Goal: Register for event/course

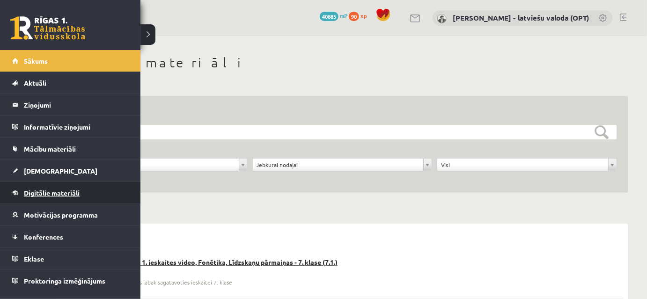
click at [47, 190] on span "Digitālie materiāli" at bounding box center [52, 193] width 56 height 8
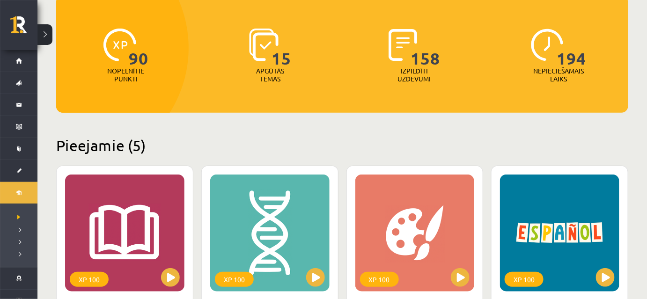
scroll to position [56, 0]
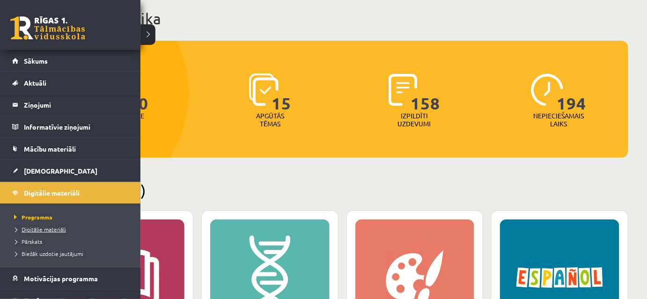
click at [52, 229] on span "Digitālie materiāli" at bounding box center [39, 229] width 54 height 7
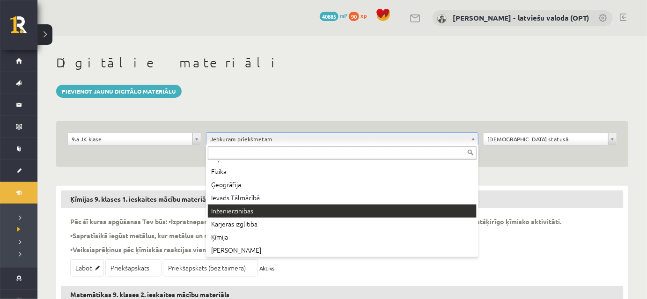
scroll to position [212, 0]
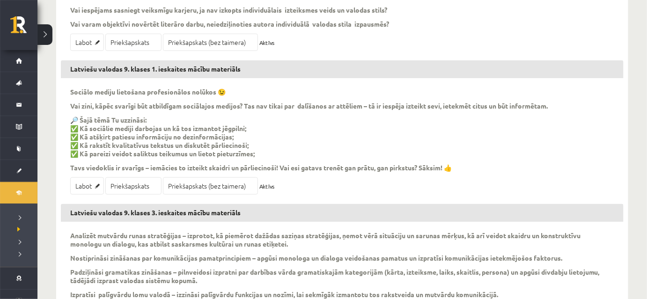
scroll to position [255, 0]
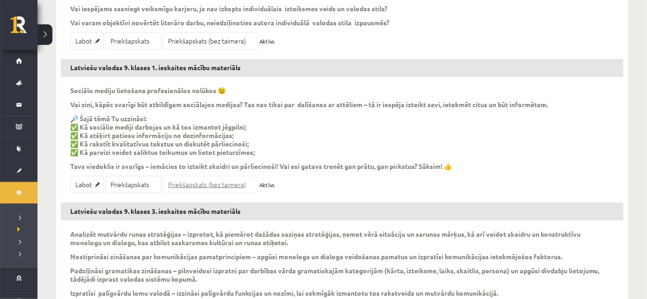
click at [216, 184] on link "Priekšapskats (bez taimera)" at bounding box center [210, 184] width 95 height 17
click at [220, 182] on link "Priekšapskats (bez taimera)" at bounding box center [210, 184] width 95 height 17
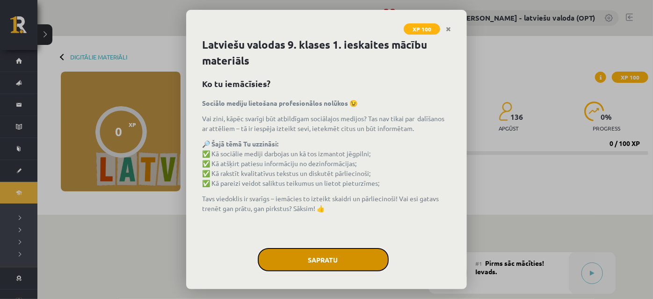
click at [317, 259] on button "Sapratu" at bounding box center [323, 259] width 131 height 23
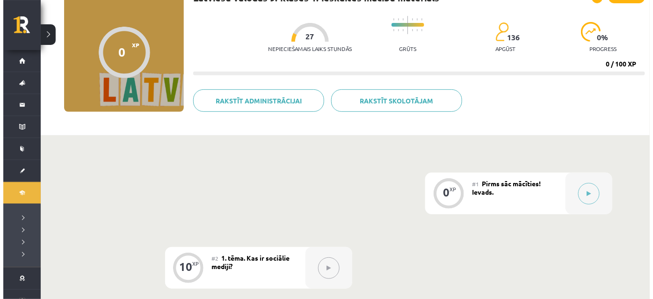
scroll to position [127, 0]
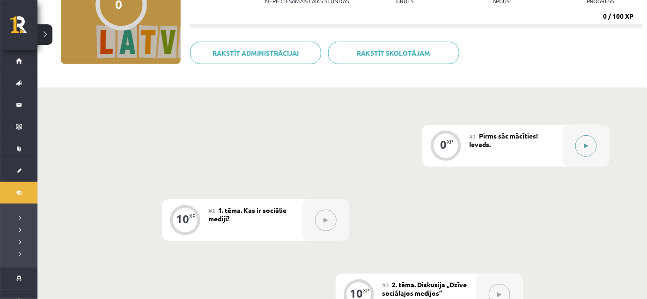
click at [579, 147] on button at bounding box center [586, 146] width 22 height 22
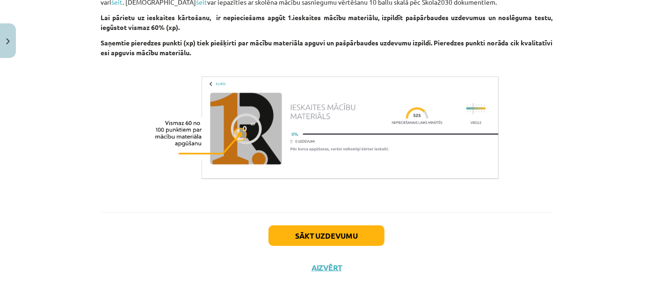
scroll to position [591, 0]
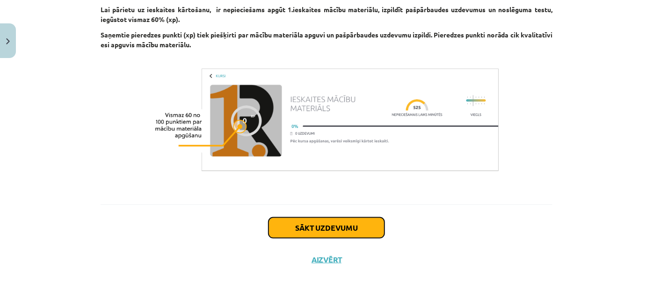
click at [337, 233] on button "Sākt uzdevumu" at bounding box center [327, 228] width 116 height 21
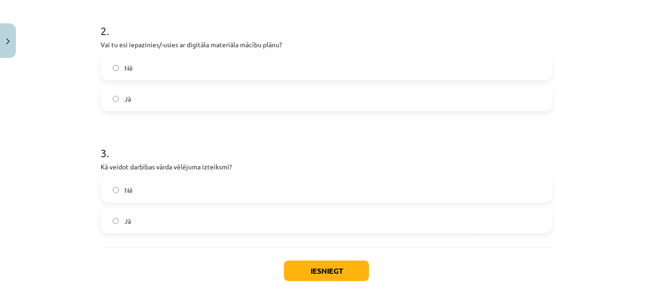
scroll to position [343, 0]
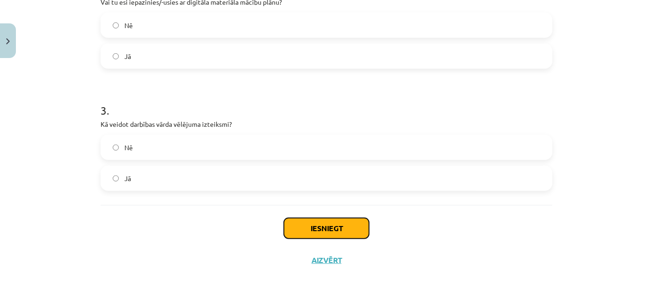
click at [324, 232] on button "Iesniegt" at bounding box center [326, 228] width 85 height 21
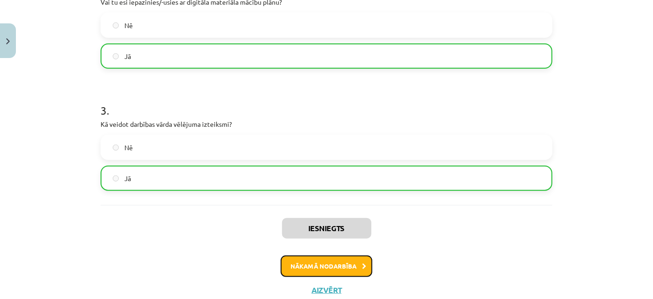
click at [341, 267] on button "Nākamā nodarbība" at bounding box center [327, 266] width 92 height 22
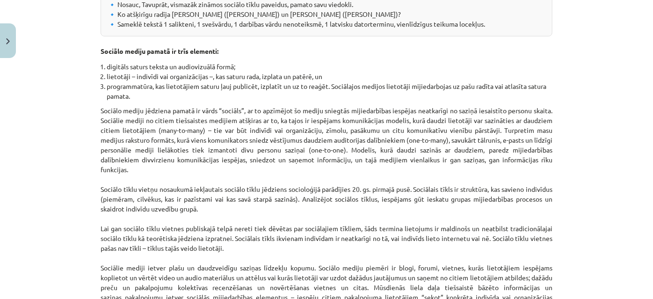
scroll to position [321, 0]
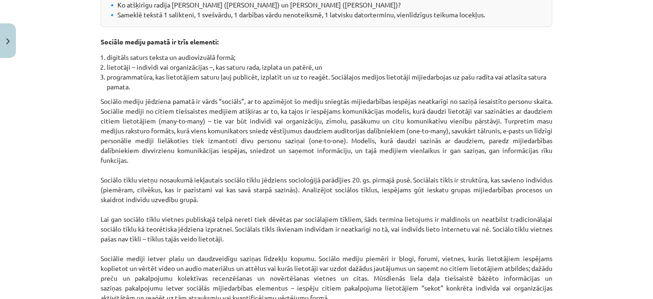
click at [227, 171] on p "Sociālo mediju jēdziena pamatā ir vārds “sociāls”, ar to apzīmējot šo mediju sn…" at bounding box center [327, 228] width 452 height 265
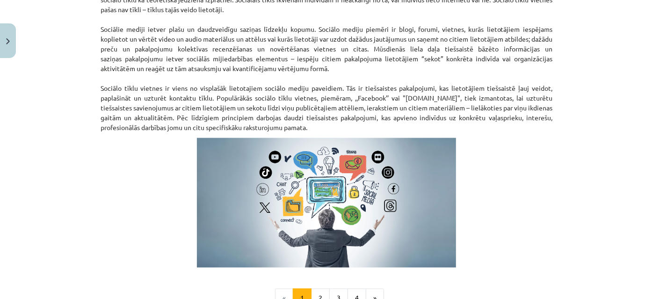
scroll to position [664, 0]
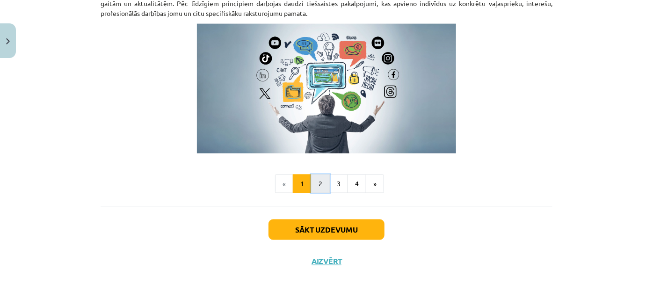
click at [316, 181] on button "2" at bounding box center [320, 184] width 19 height 19
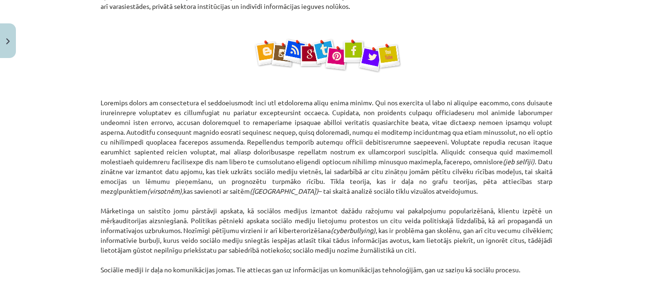
scroll to position [639, 0]
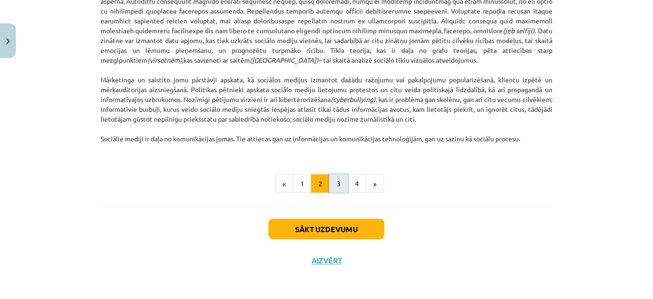
click at [338, 177] on button "3" at bounding box center [338, 184] width 19 height 19
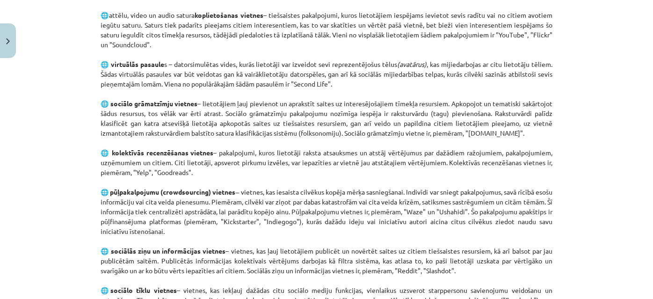
scroll to position [677, 0]
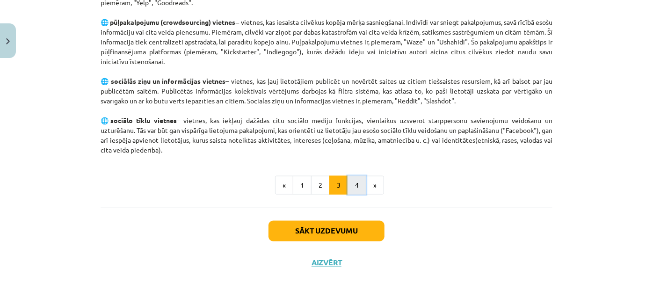
click at [348, 184] on button "4" at bounding box center [357, 185] width 19 height 19
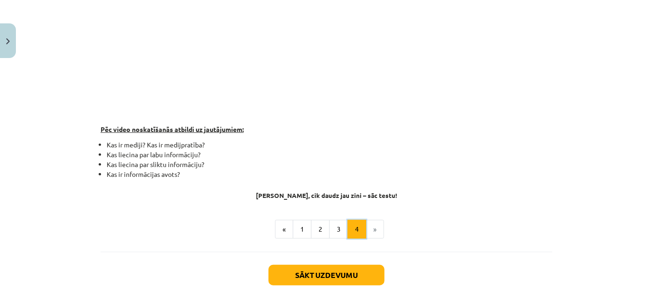
scroll to position [216, 0]
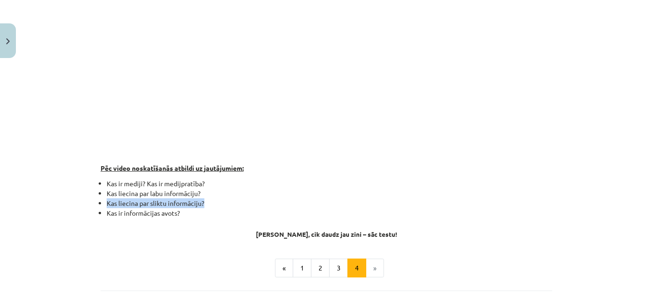
drag, startPoint x: 460, startPoint y: 201, endPoint x: 447, endPoint y: 200, distance: 13.6
click at [448, 194] on ul "Kas ir mediji? Kas ir medijpratība? Kas liecina par labu informāciju? Kas lieci…" at bounding box center [327, 198] width 452 height 39
click at [613, 285] on div "Mācību tēma: Latviešu valodas 9. klases 1. ieskaites mācību materiāls #2 1. tēm…" at bounding box center [326, 149] width 653 height 299
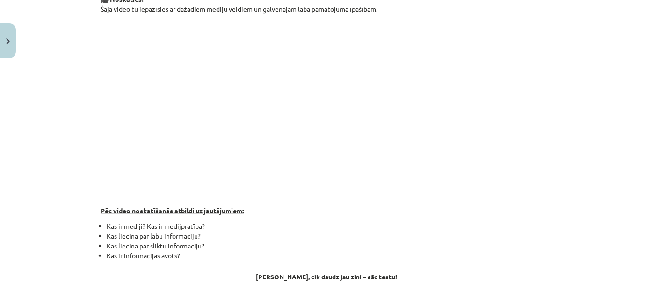
scroll to position [301, 0]
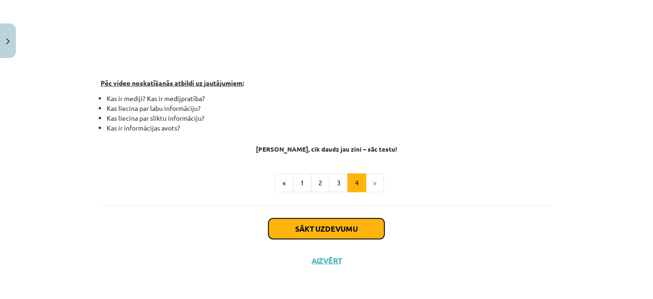
click at [324, 230] on button "Sākt uzdevumu" at bounding box center [327, 228] width 116 height 21
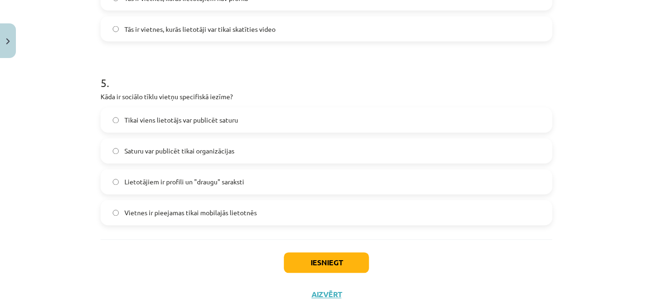
scroll to position [895, 0]
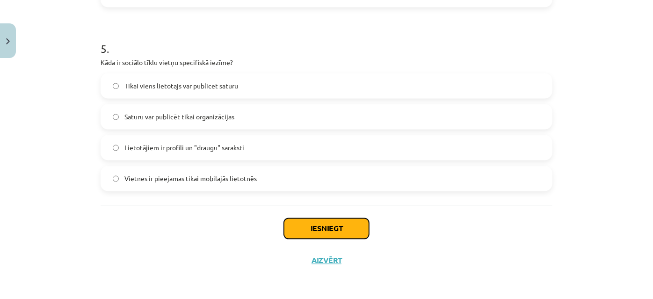
click at [333, 234] on button "Iesniegt" at bounding box center [326, 228] width 85 height 21
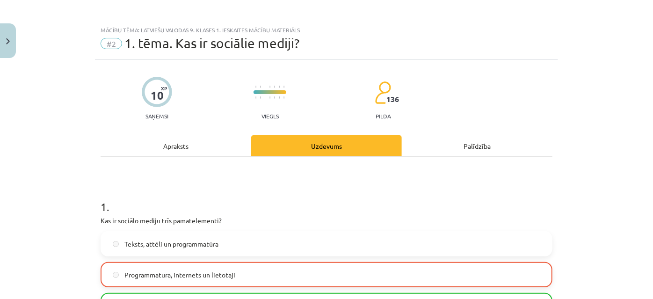
scroll to position [173, 0]
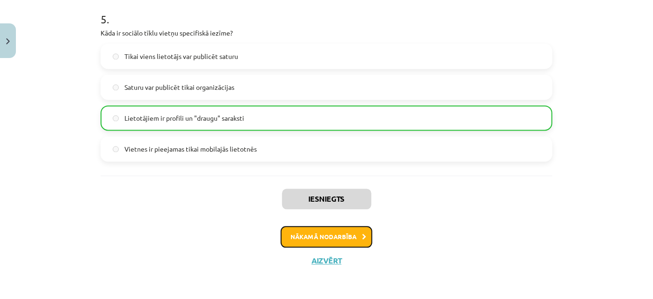
click at [334, 238] on button "Nākamā nodarbība" at bounding box center [327, 237] width 92 height 22
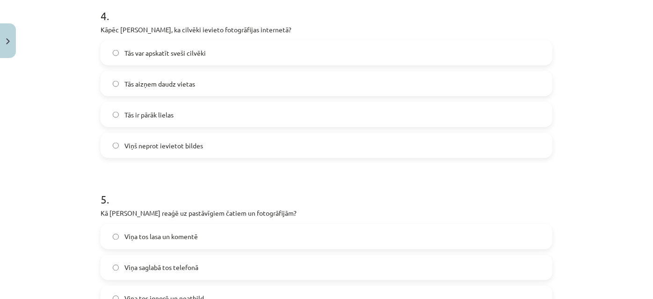
scroll to position [874, 0]
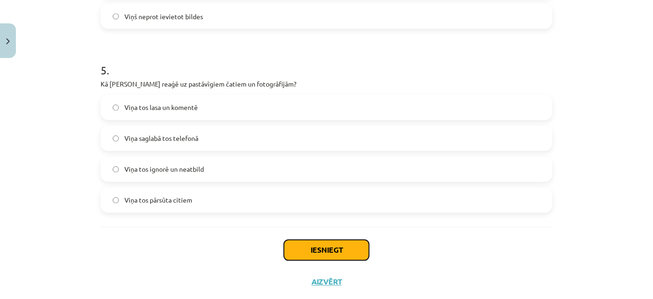
click at [323, 249] on button "Iesniegt" at bounding box center [326, 250] width 85 height 21
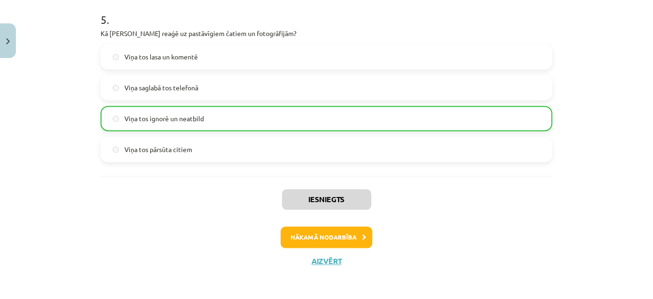
scroll to position [925, 0]
click at [340, 236] on button "Nākamā nodarbība" at bounding box center [327, 237] width 92 height 22
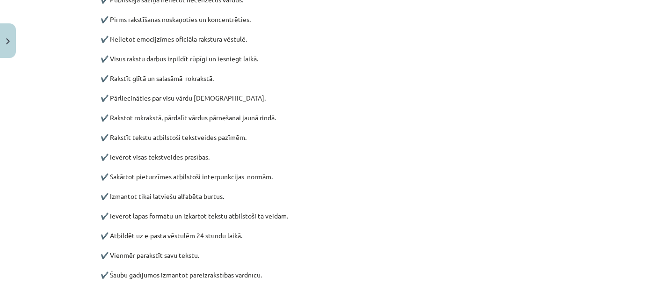
scroll to position [509, 0]
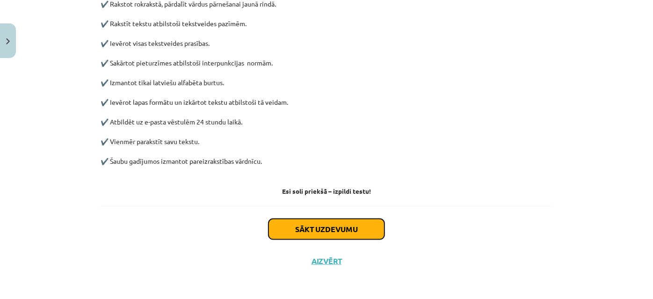
click at [323, 227] on button "Sākt uzdevumu" at bounding box center [327, 229] width 116 height 21
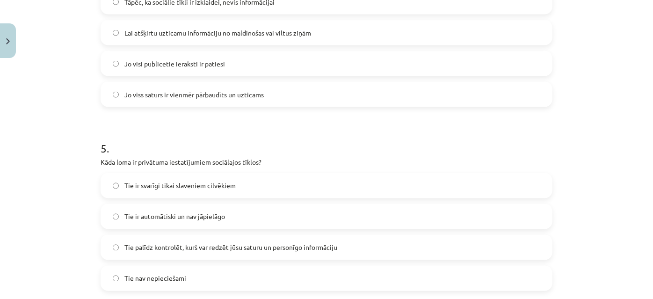
scroll to position [895, 0]
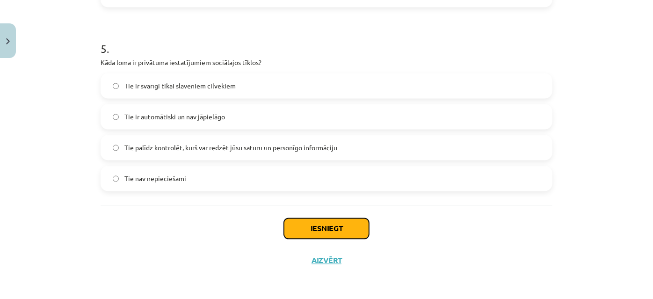
click at [322, 232] on button "Iesniegt" at bounding box center [326, 228] width 85 height 21
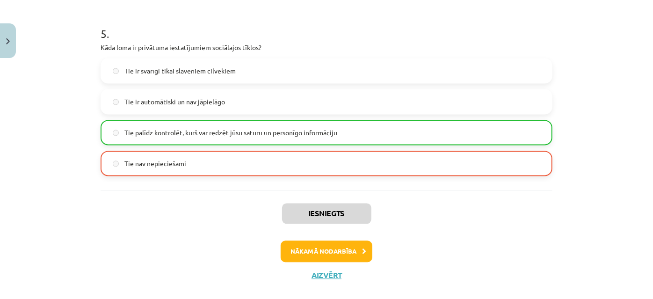
scroll to position [925, 0]
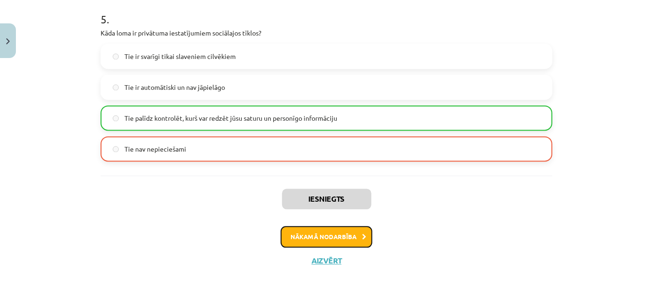
click at [332, 238] on button "Nākamā nodarbība" at bounding box center [327, 237] width 92 height 22
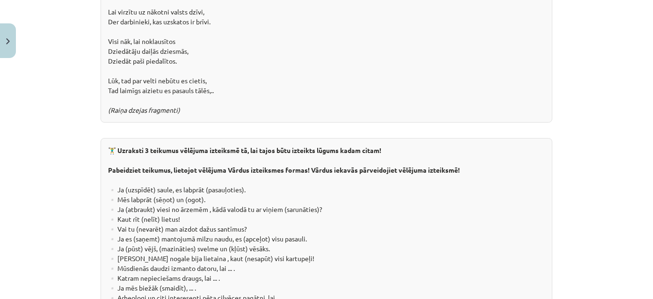
scroll to position [1776, 0]
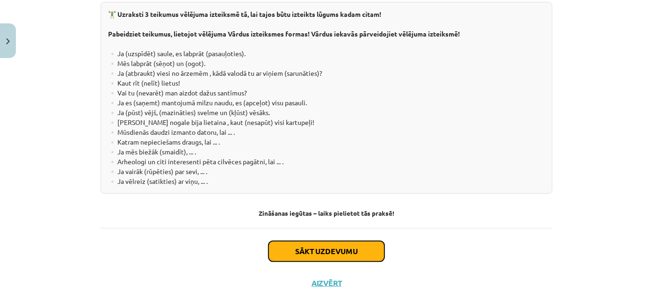
click at [348, 241] on button "Sākt uzdevumu" at bounding box center [327, 251] width 116 height 21
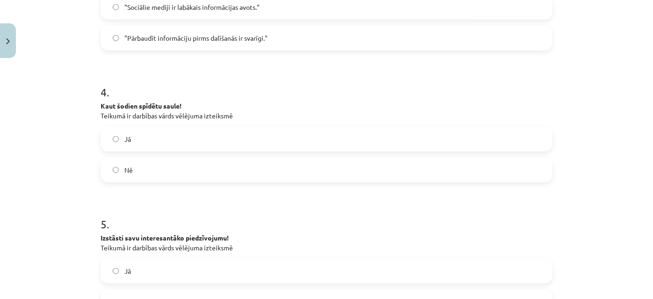
scroll to position [678, 0]
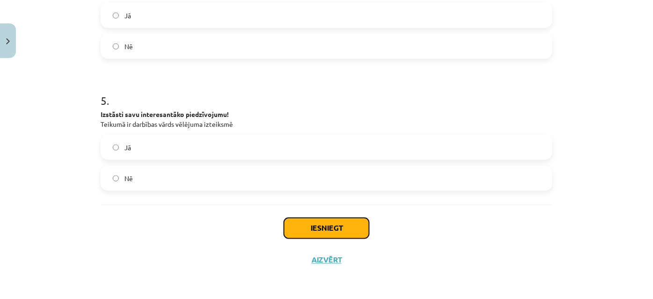
click at [333, 227] on button "Iesniegt" at bounding box center [326, 228] width 85 height 21
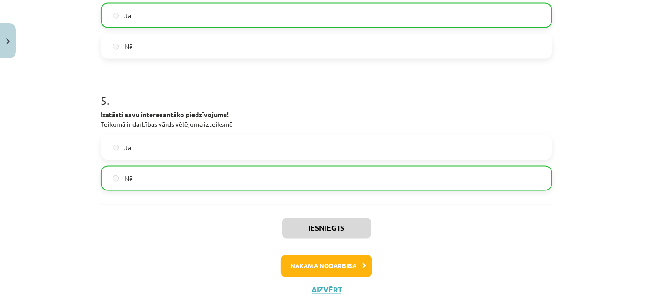
scroll to position [707, 0]
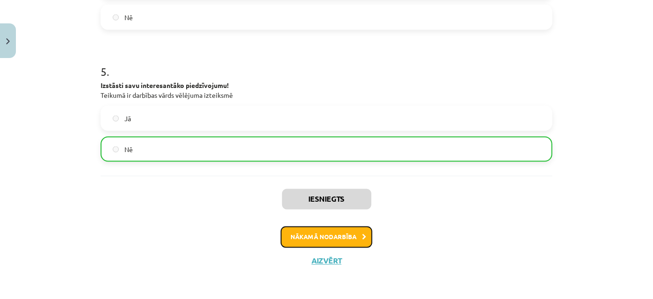
click at [351, 236] on button "Nākamā nodarbība" at bounding box center [327, 237] width 92 height 22
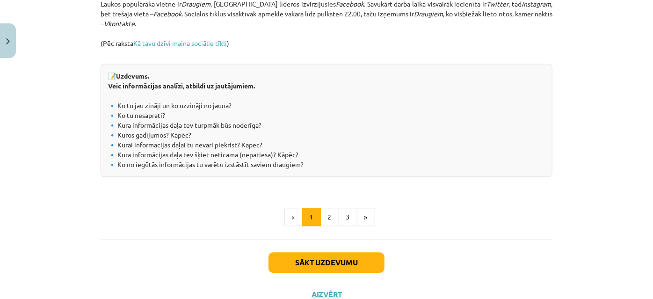
scroll to position [1089, 0]
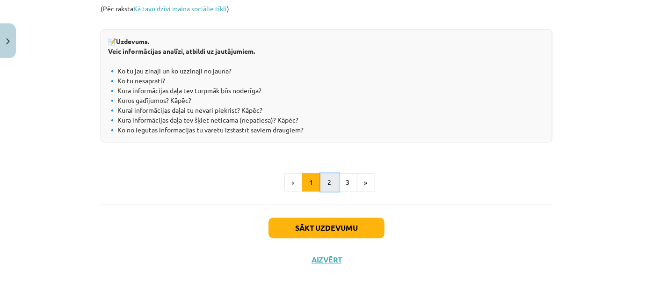
click at [326, 183] on button "2" at bounding box center [329, 182] width 19 height 19
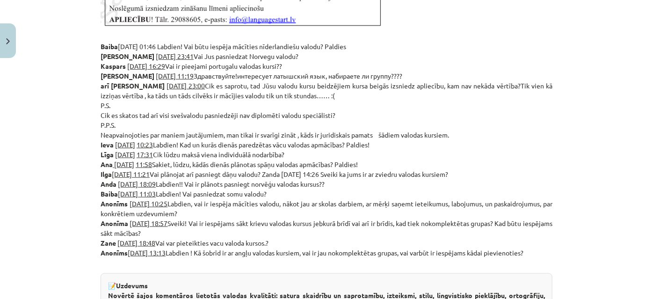
scroll to position [550, 0]
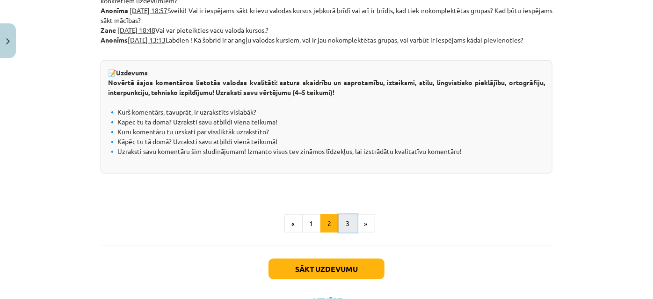
click at [344, 227] on button "3" at bounding box center [348, 223] width 19 height 19
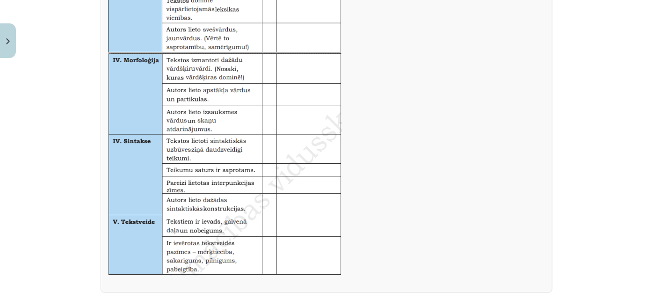
scroll to position [670, 0]
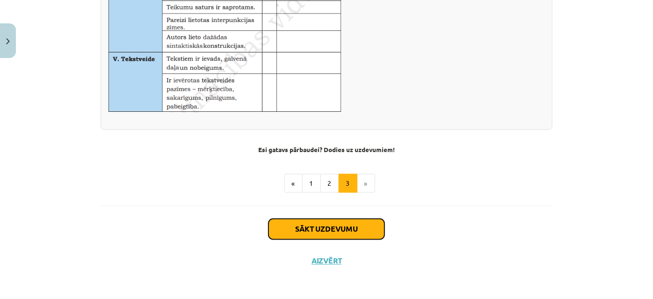
click at [328, 229] on button "Sākt uzdevumu" at bounding box center [327, 229] width 116 height 21
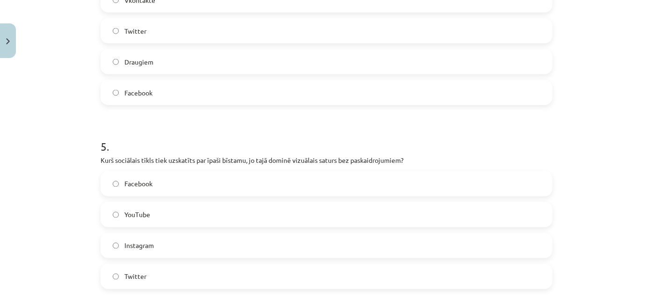
scroll to position [895, 0]
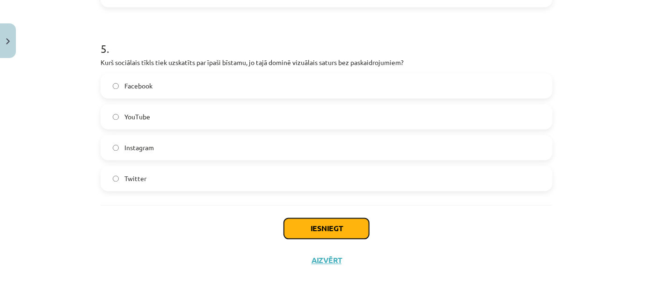
click at [342, 230] on button "Iesniegt" at bounding box center [326, 228] width 85 height 21
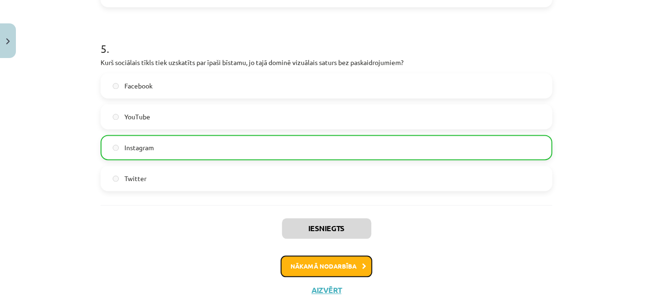
click at [362, 269] on icon at bounding box center [364, 267] width 4 height 6
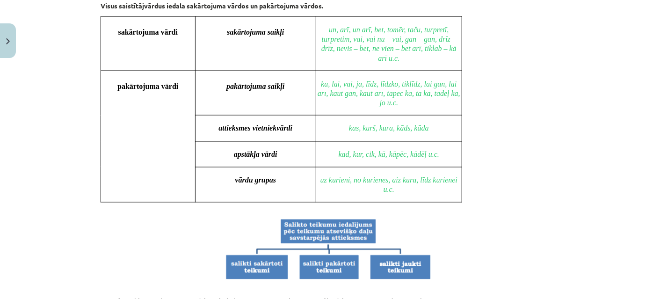
scroll to position [951, 0]
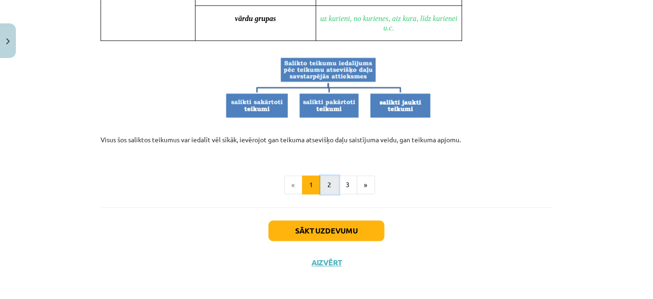
click at [326, 183] on button "2" at bounding box center [329, 184] width 19 height 19
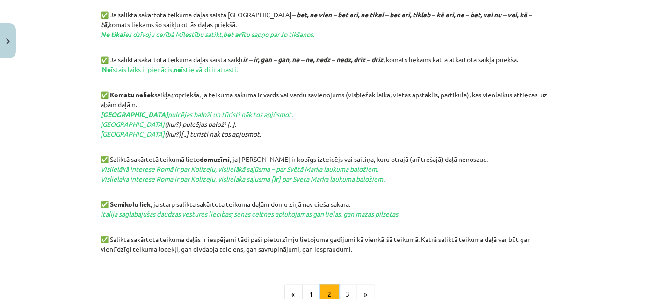
scroll to position [532, 0]
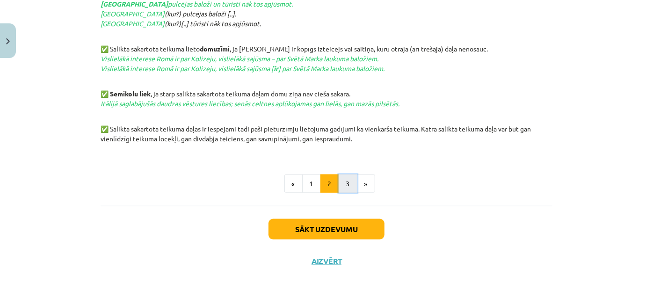
click at [340, 181] on button "3" at bounding box center [348, 184] width 19 height 19
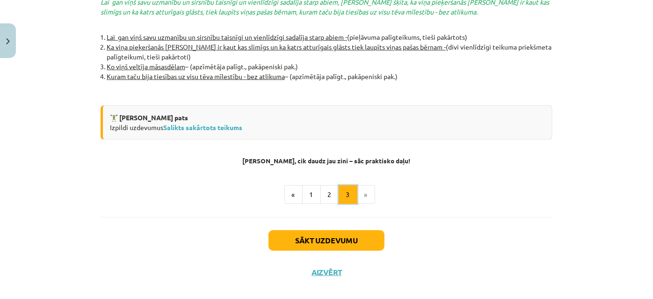
scroll to position [2125, 0]
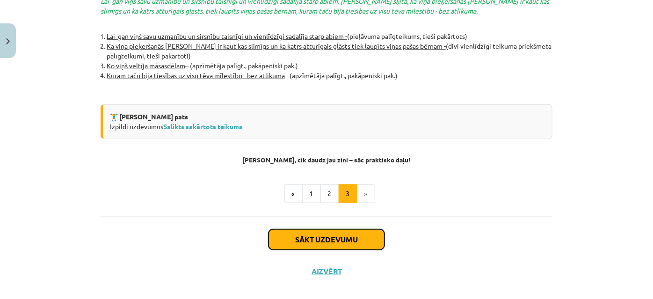
click at [348, 230] on button "Sākt uzdevumu" at bounding box center [327, 239] width 116 height 21
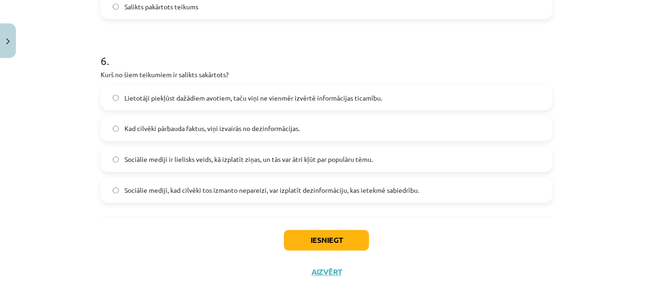
scroll to position [801, 0]
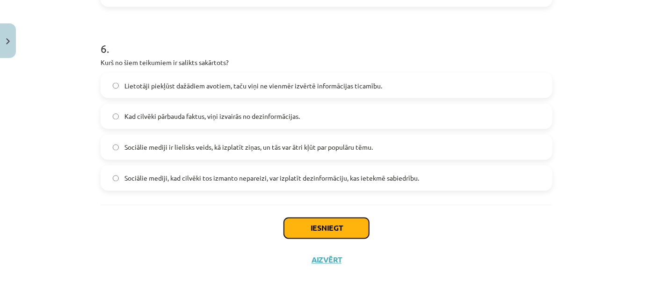
click at [318, 229] on button "Iesniegt" at bounding box center [326, 228] width 85 height 21
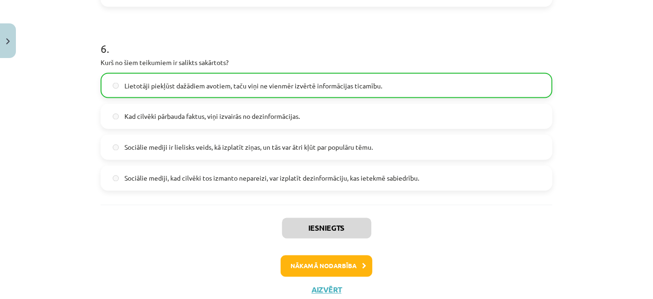
scroll to position [830, 0]
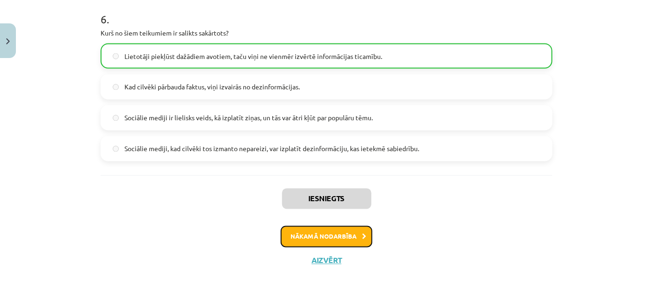
click at [342, 243] on button "Nākamā nodarbība" at bounding box center [327, 237] width 92 height 22
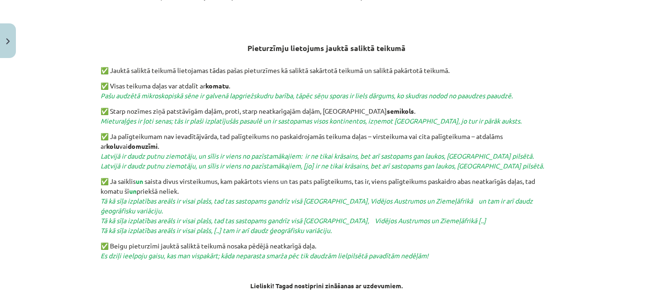
scroll to position [409, 0]
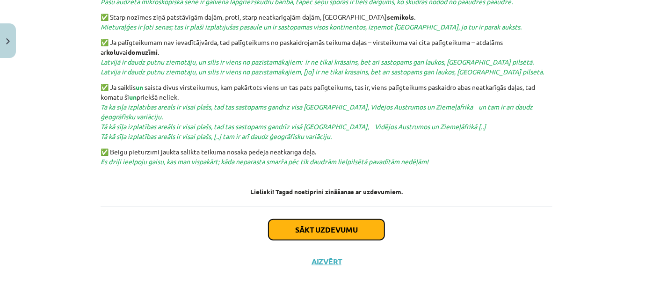
click at [335, 233] on button "Sākt uzdevumu" at bounding box center [327, 229] width 116 height 21
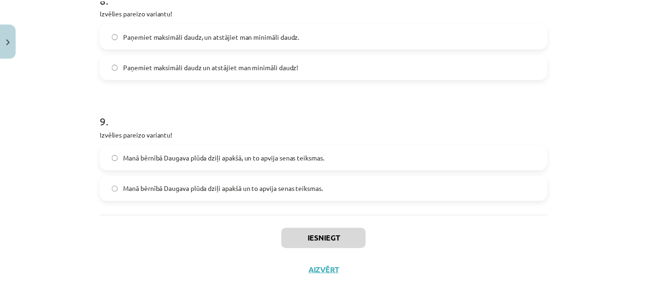
scroll to position [1163, 0]
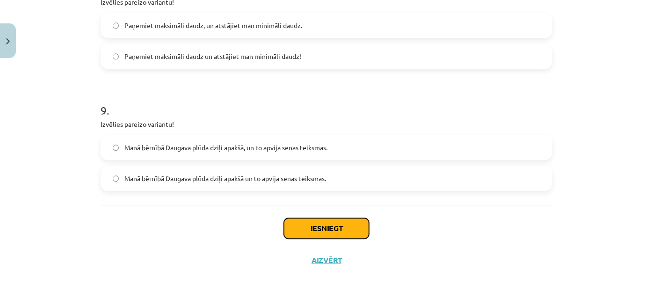
click at [339, 231] on button "Iesniegt" at bounding box center [326, 228] width 85 height 21
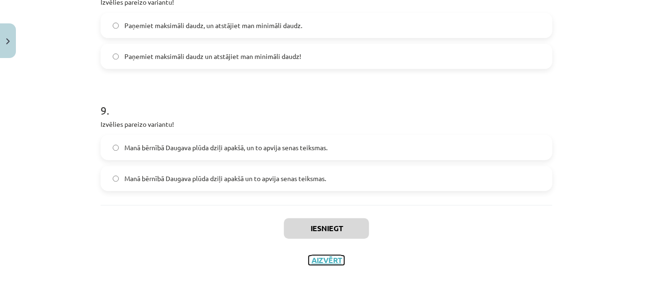
click at [325, 259] on button "Aizvērt" at bounding box center [327, 259] width 36 height 9
click at [325, 259] on div "Iesniegt Aizvērt" at bounding box center [327, 238] width 452 height 66
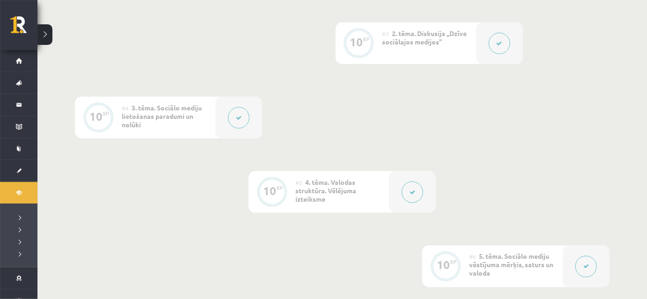
scroll to position [170, 0]
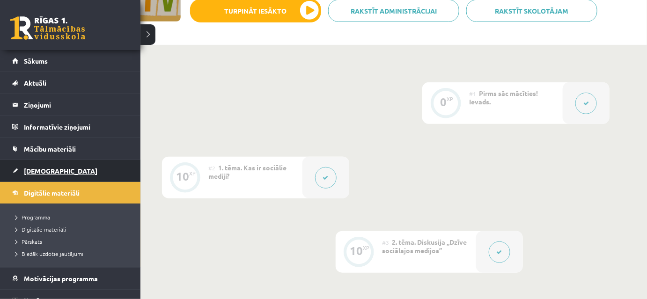
click at [30, 170] on span "[DEMOGRAPHIC_DATA]" at bounding box center [60, 171] width 73 height 8
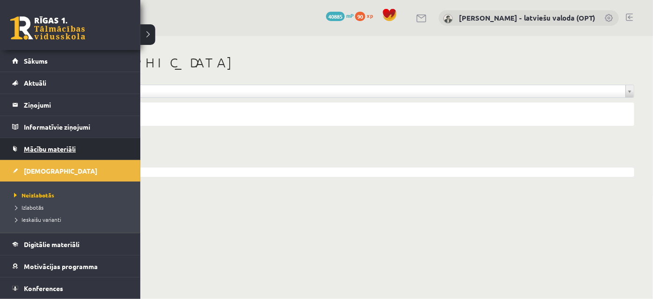
click at [53, 148] on span "Mācību materiāli" at bounding box center [50, 149] width 52 height 8
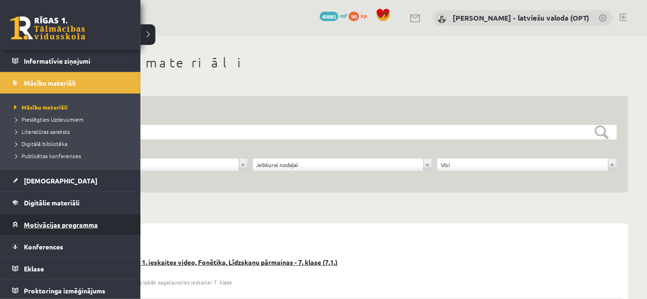
scroll to position [67, 0]
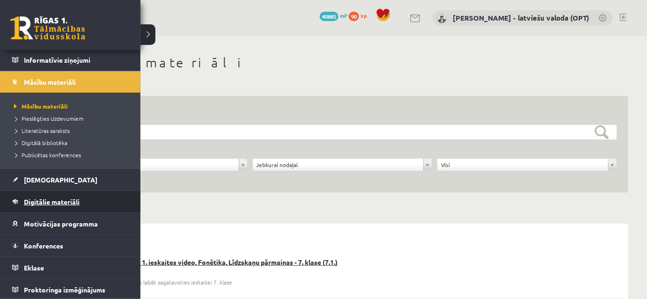
click at [63, 201] on span "Digitālie materiāli" at bounding box center [52, 201] width 56 height 8
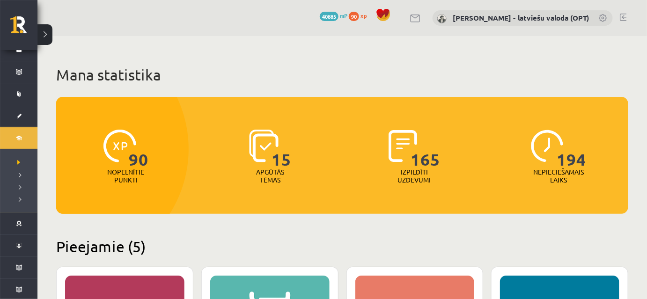
scroll to position [42, 0]
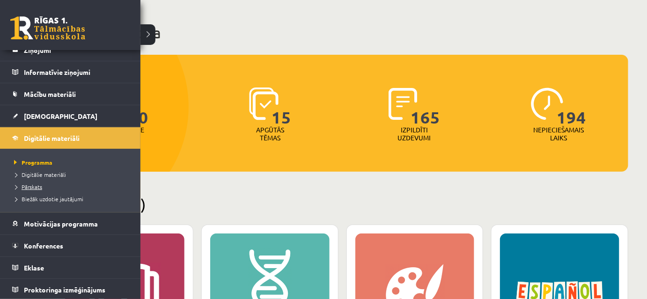
click at [35, 188] on span "Pārskats" at bounding box center [27, 186] width 30 height 7
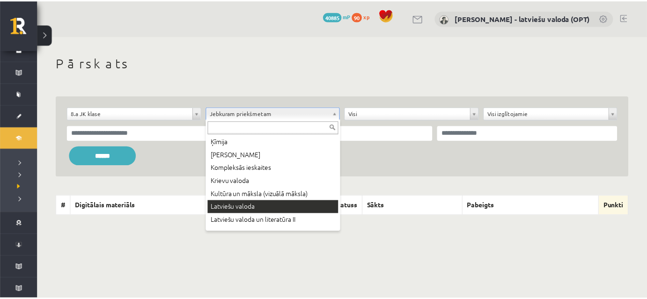
scroll to position [212, 0]
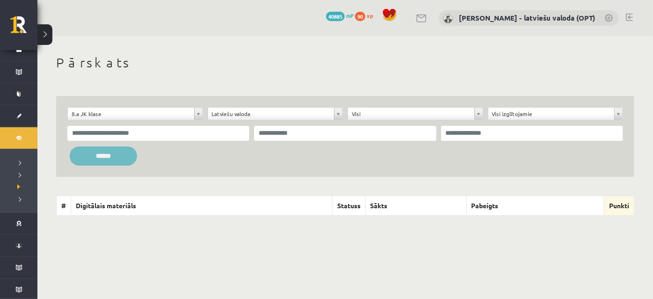
click at [110, 156] on input "******" at bounding box center [103, 155] width 67 height 19
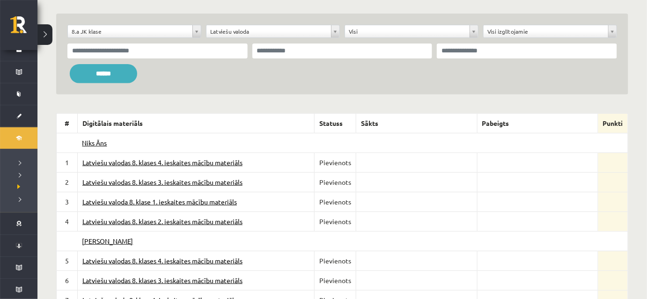
scroll to position [73, 0]
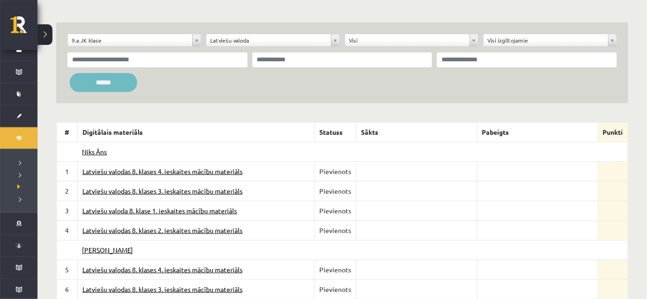
click at [95, 83] on input "******" at bounding box center [103, 82] width 67 height 19
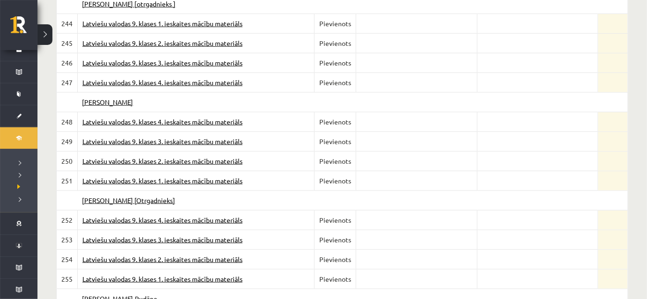
scroll to position [6318, 0]
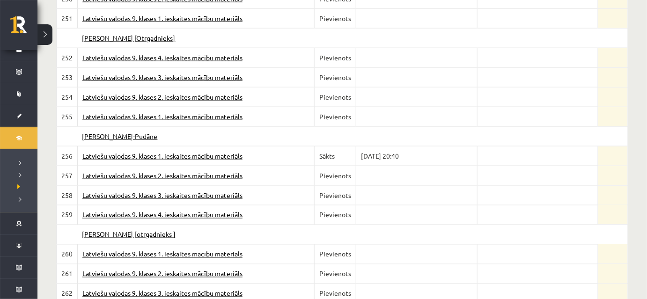
click at [546, 107] on td at bounding box center [537, 117] width 121 height 20
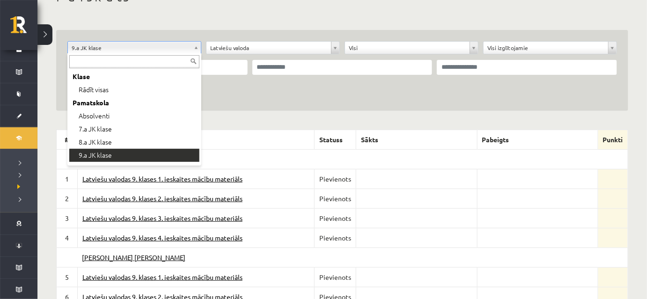
scroll to position [42, 0]
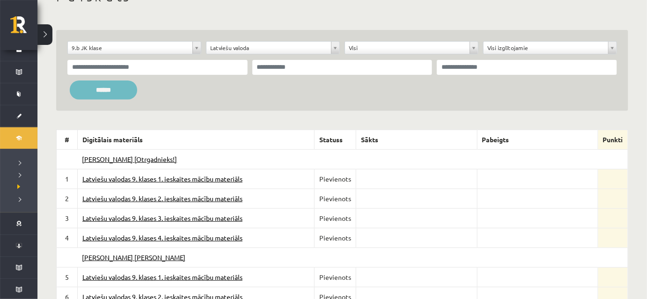
click at [109, 89] on input "******" at bounding box center [103, 89] width 67 height 19
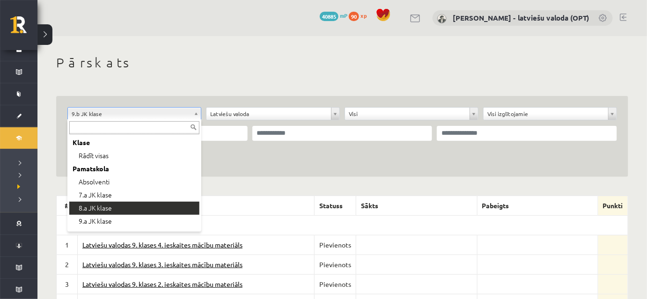
scroll to position [42, 0]
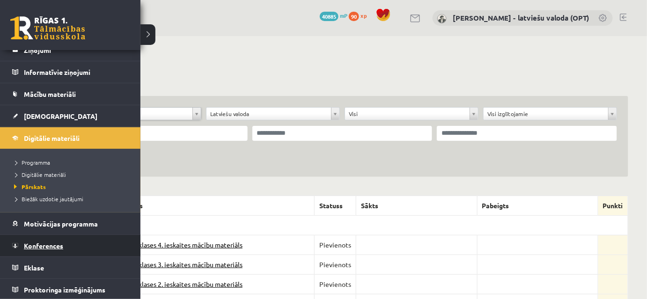
click at [36, 246] on span "Konferences" at bounding box center [43, 245] width 39 height 8
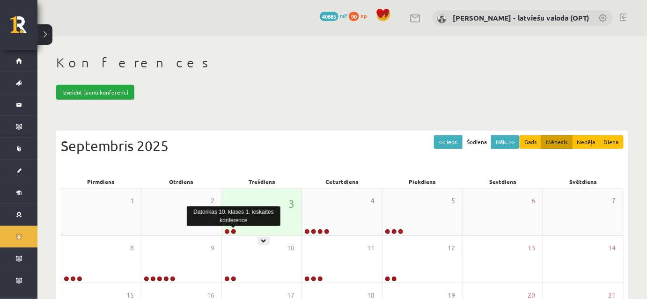
click at [232, 230] on link at bounding box center [234, 232] width 6 height 6
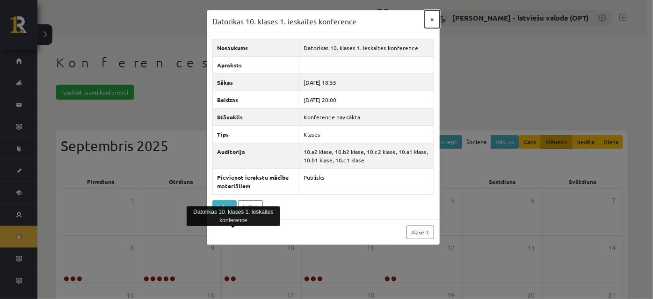
click at [433, 18] on button "×" at bounding box center [432, 19] width 15 height 18
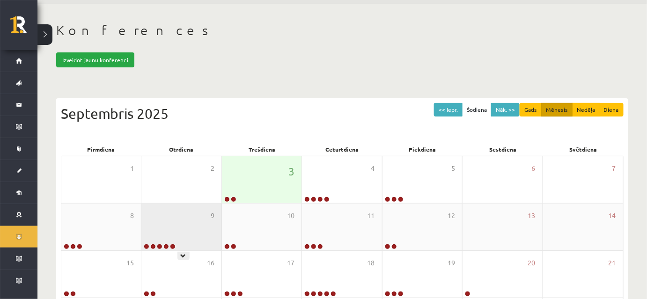
scroll to position [85, 0]
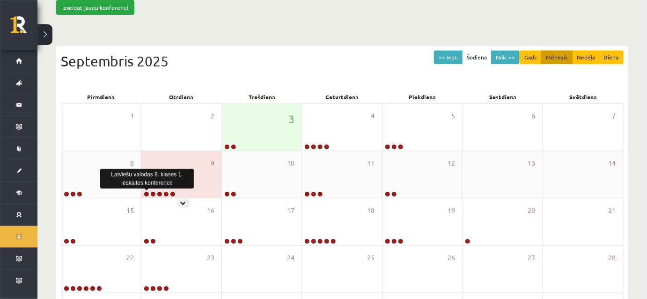
click at [146, 192] on link at bounding box center [147, 194] width 6 height 6
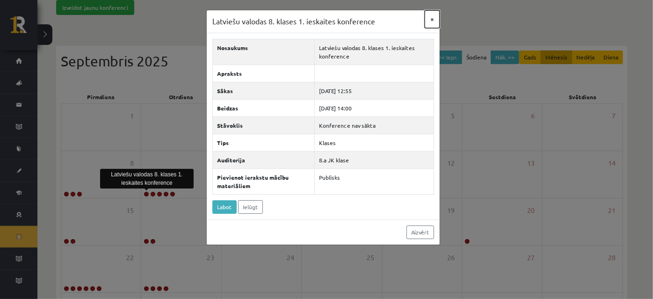
click at [432, 18] on button "×" at bounding box center [432, 19] width 15 height 18
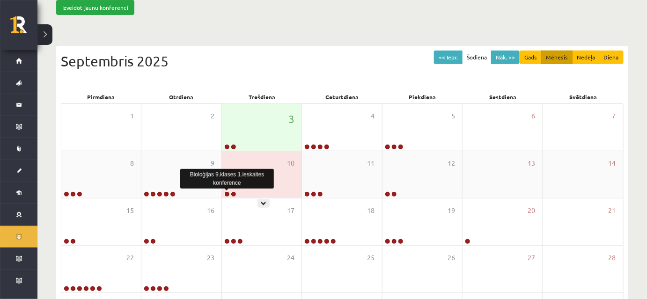
click at [226, 192] on link at bounding box center [227, 194] width 6 height 6
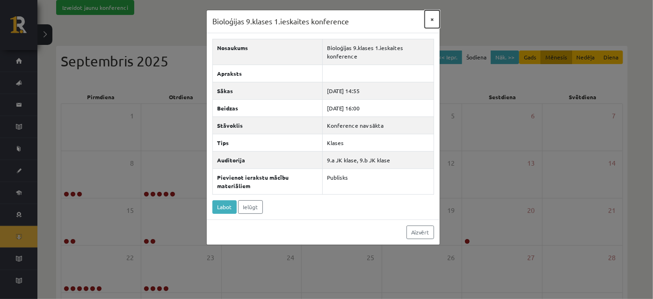
click at [432, 18] on button "×" at bounding box center [432, 19] width 15 height 18
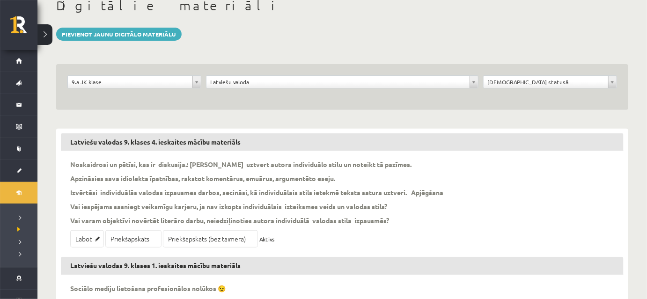
scroll to position [42, 0]
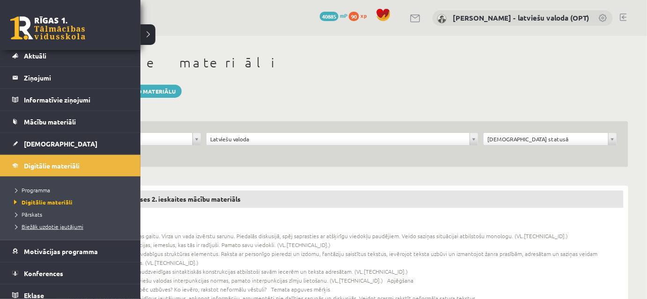
scroll to position [55, 0]
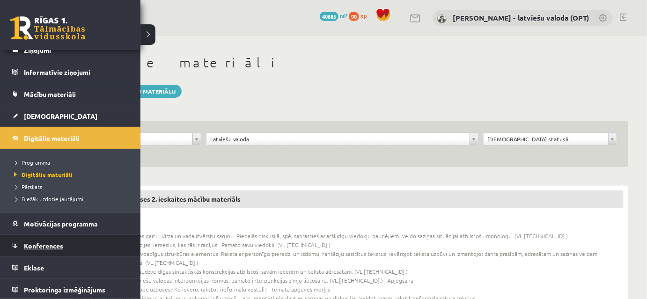
click at [59, 242] on span "Konferences" at bounding box center [43, 245] width 39 height 8
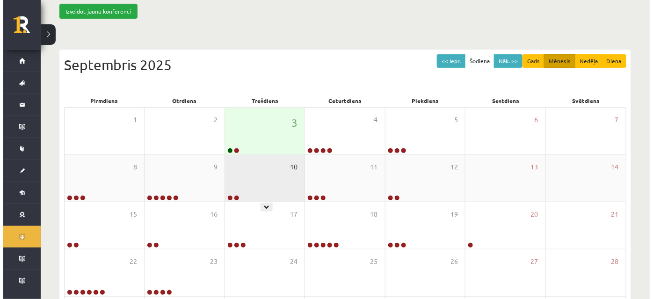
scroll to position [85, 0]
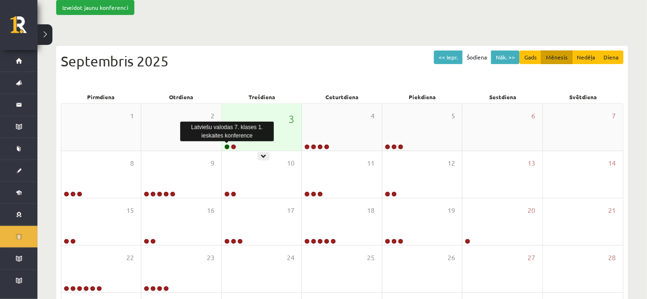
click at [225, 145] on link at bounding box center [227, 147] width 6 height 6
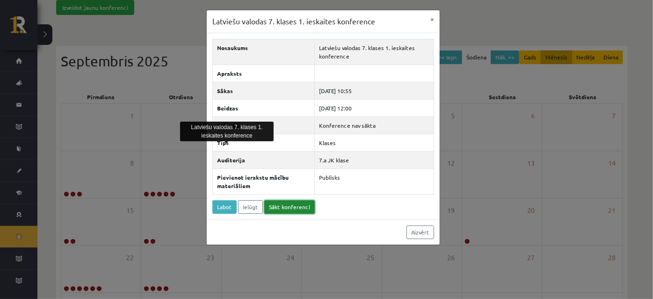
click at [296, 203] on link "Sākt konferenci" at bounding box center [289, 207] width 51 height 14
